Goal: Information Seeking & Learning: Learn about a topic

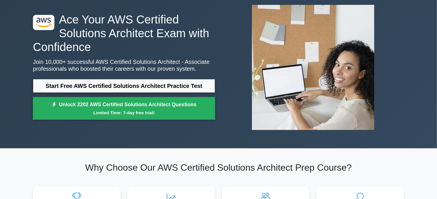
scroll to position [33, 0]
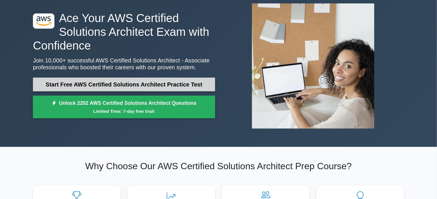
click at [109, 85] on link "Start Free AWS Certified Solutions Architect Practice Test" at bounding box center [124, 85] width 182 height 14
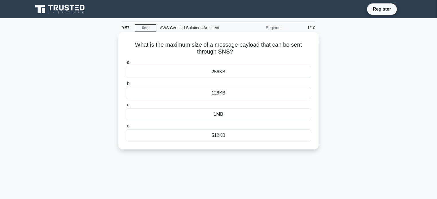
click at [217, 51] on h5 "What is the maximum size of a message payload that can be sent through SNS? .sp…" at bounding box center [218, 48] width 187 height 14
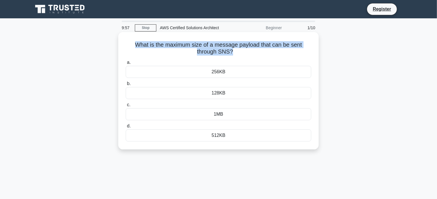
click at [217, 51] on h5 "What is the maximum size of a message payload that can be sent through SNS? .sp…" at bounding box center [218, 48] width 187 height 14
copy div "What is the maximum size of a message payload that can be sent through SNS? .sp…"
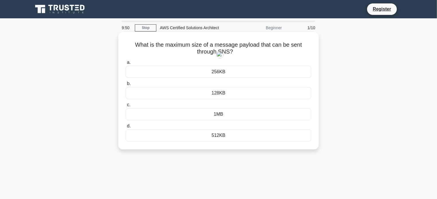
click at [227, 71] on div "256KB" at bounding box center [219, 72] width 186 height 12
click at [126, 64] on input "a. 256KB" at bounding box center [126, 63] width 0 height 4
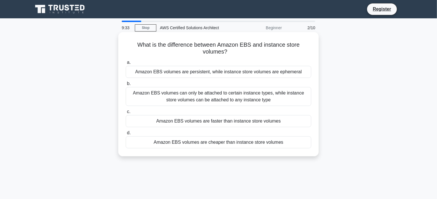
click at [180, 72] on div "Amazon EBS volumes are persistent, while instance store volumes are ephemeral" at bounding box center [219, 72] width 186 height 12
click at [126, 64] on input "a. Amazon EBS volumes are persistent, while instance store volumes are ephemeral" at bounding box center [126, 63] width 0 height 4
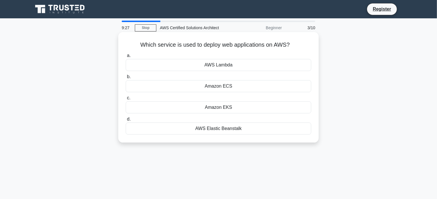
click at [216, 67] on div "AWS Lambda" at bounding box center [219, 65] width 186 height 12
click at [126, 58] on input "a. AWS Lambda" at bounding box center [126, 56] width 0 height 4
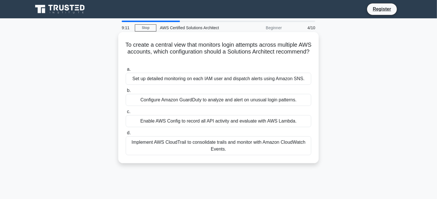
click at [198, 149] on div "Implement AWS CloudTrail to consolidate trails and monitor with Amazon CloudWat…" at bounding box center [219, 145] width 186 height 19
click at [126, 135] on input "d. Implement AWS CloudTrail to consolidate trails and monitor with Amazon Cloud…" at bounding box center [126, 133] width 0 height 4
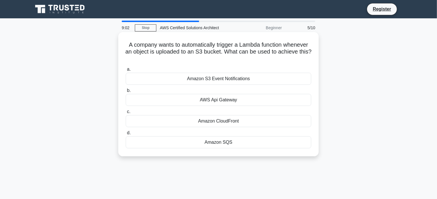
click at [213, 79] on div "Amazon S3 Event Notifications" at bounding box center [219, 79] width 186 height 12
click at [126, 71] on input "a. Amazon S3 Event Notifications" at bounding box center [126, 70] width 0 height 4
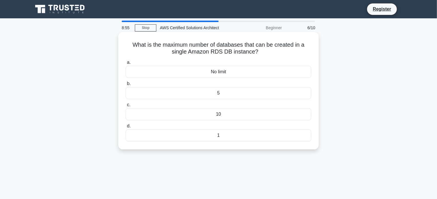
click at [223, 72] on div "No limit" at bounding box center [219, 72] width 186 height 12
click at [126, 64] on input "a. No limit" at bounding box center [126, 63] width 0 height 4
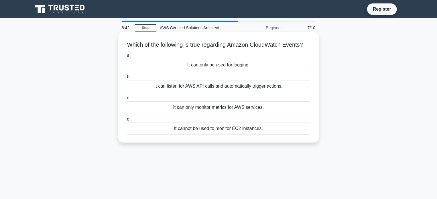
click at [246, 92] on div "It can listen for AWS API calls and automatically trigger actions." at bounding box center [219, 86] width 186 height 12
click at [126, 79] on input "b. It can listen for AWS API calls and automatically trigger actions." at bounding box center [126, 77] width 0 height 4
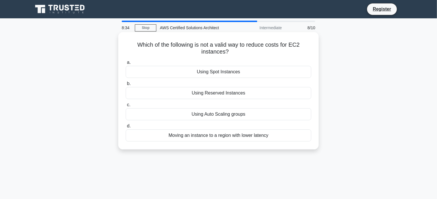
click at [271, 139] on div "Moving an instance to a region with lower latency" at bounding box center [219, 136] width 186 height 12
click at [126, 128] on input "d. Moving an instance to a region with lower latency" at bounding box center [126, 126] width 0 height 4
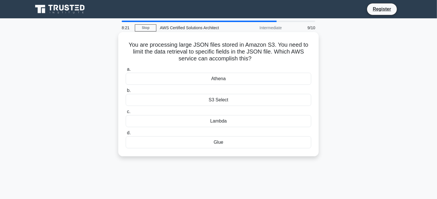
click at [251, 124] on div "Lambda" at bounding box center [219, 121] width 186 height 12
click at [126, 114] on input "c. Lambda" at bounding box center [126, 112] width 0 height 4
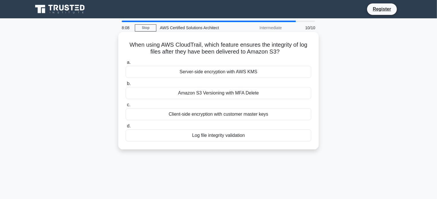
click at [252, 137] on div "Log file integrity validation" at bounding box center [219, 136] width 186 height 12
click at [126, 128] on input "d. Log file integrity validation" at bounding box center [126, 126] width 0 height 4
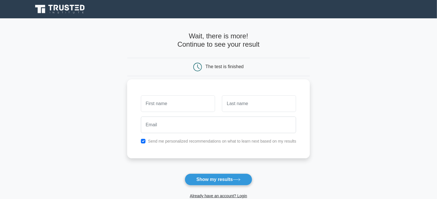
click at [186, 110] on input "text" at bounding box center [178, 103] width 74 height 17
type input "[PERSON_NAME]"
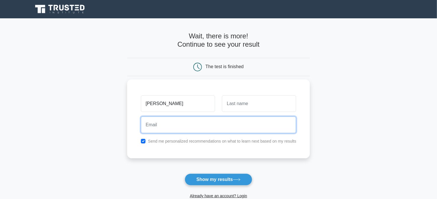
click at [190, 126] on input "email" at bounding box center [219, 125] width 156 height 17
type input "[EMAIL_ADDRESS][DOMAIN_NAME]"
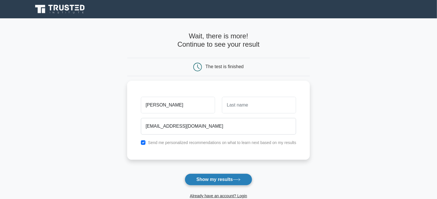
click at [232, 174] on button "Show my results" at bounding box center [219, 180] width 68 height 12
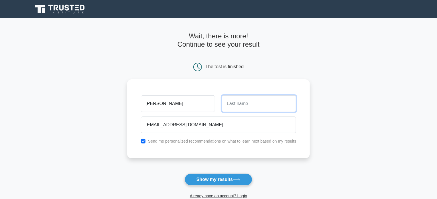
click at [269, 101] on input "text" at bounding box center [259, 103] width 74 height 17
type input "[PERSON_NAME]"
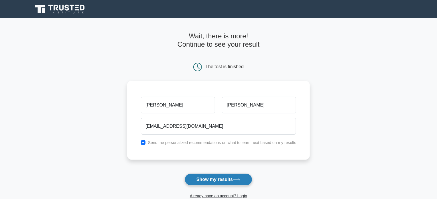
click at [223, 180] on button "Show my results" at bounding box center [219, 180] width 68 height 12
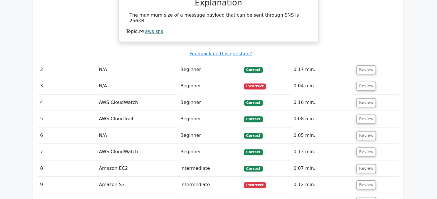
scroll to position [583, 0]
click at [367, 81] on button "Review" at bounding box center [366, 85] width 19 height 9
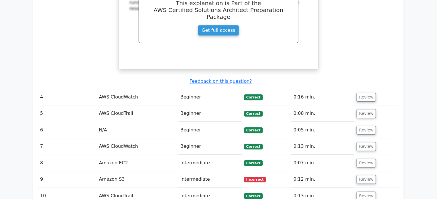
scroll to position [813, 0]
click at [366, 175] on button "Review" at bounding box center [366, 179] width 19 height 9
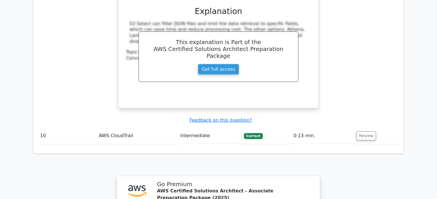
scroll to position [1112, 0]
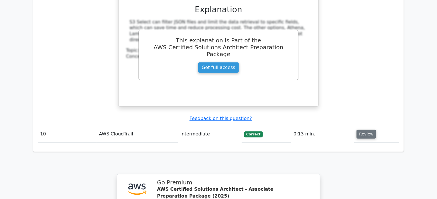
click at [369, 130] on button "Review" at bounding box center [366, 134] width 19 height 9
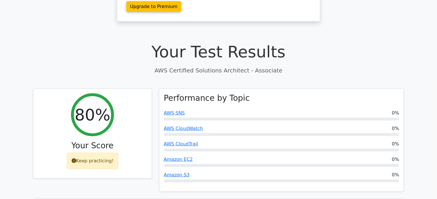
scroll to position [143, 0]
